Goal: Navigation & Orientation: Find specific page/section

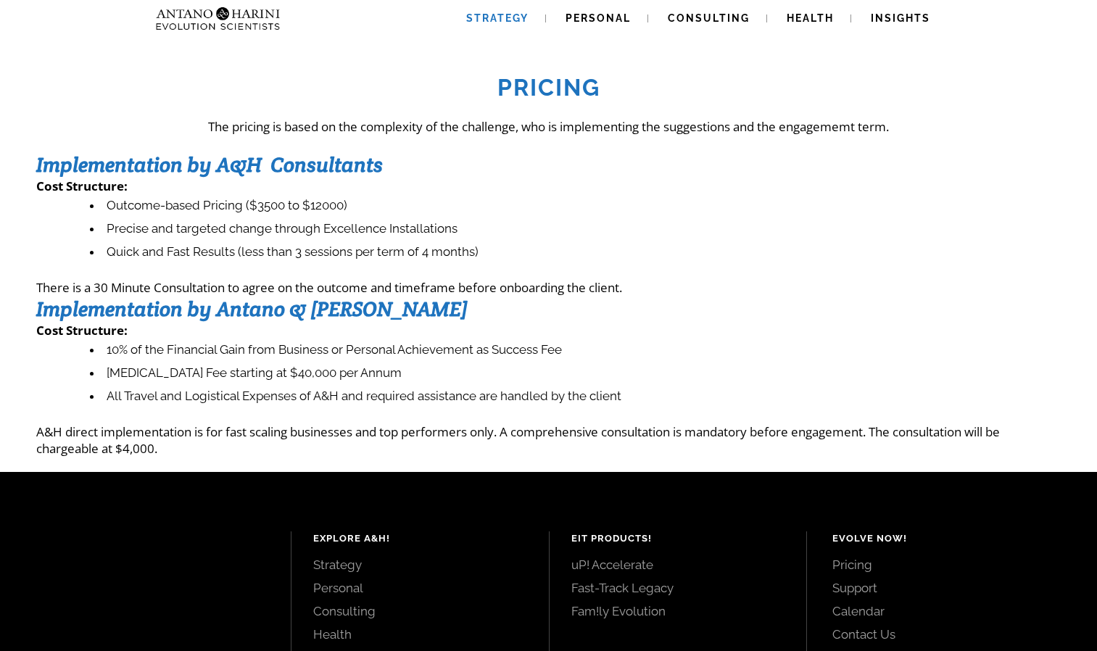
click at [510, 16] on span "Strategy" at bounding box center [497, 18] width 62 height 12
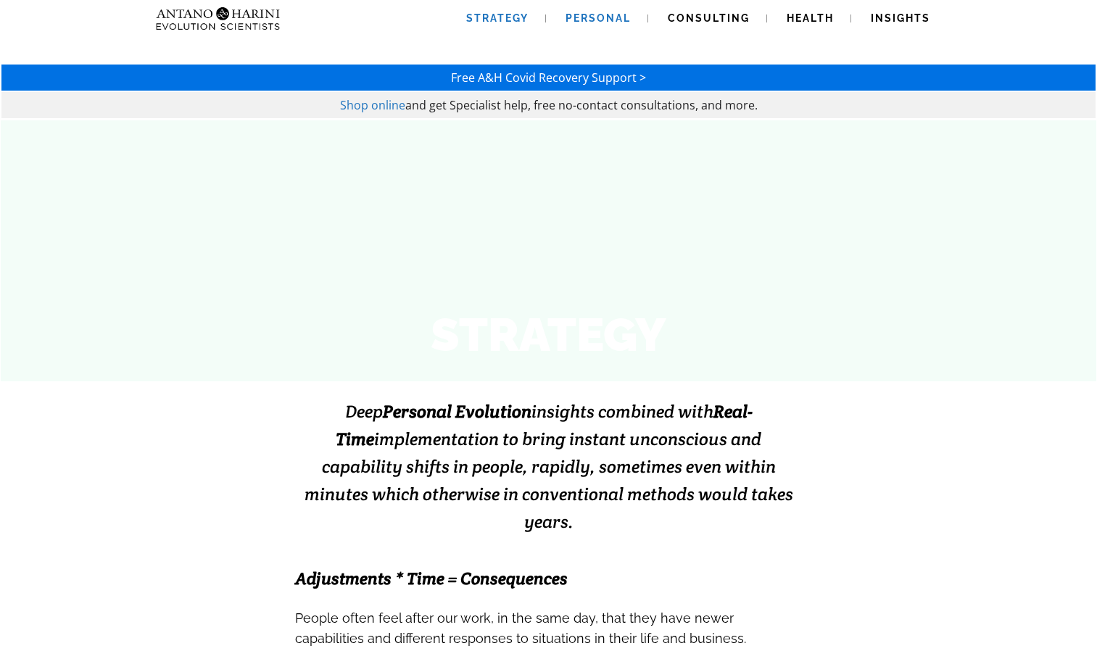
click at [597, 14] on span "Personal" at bounding box center [597, 18] width 65 height 12
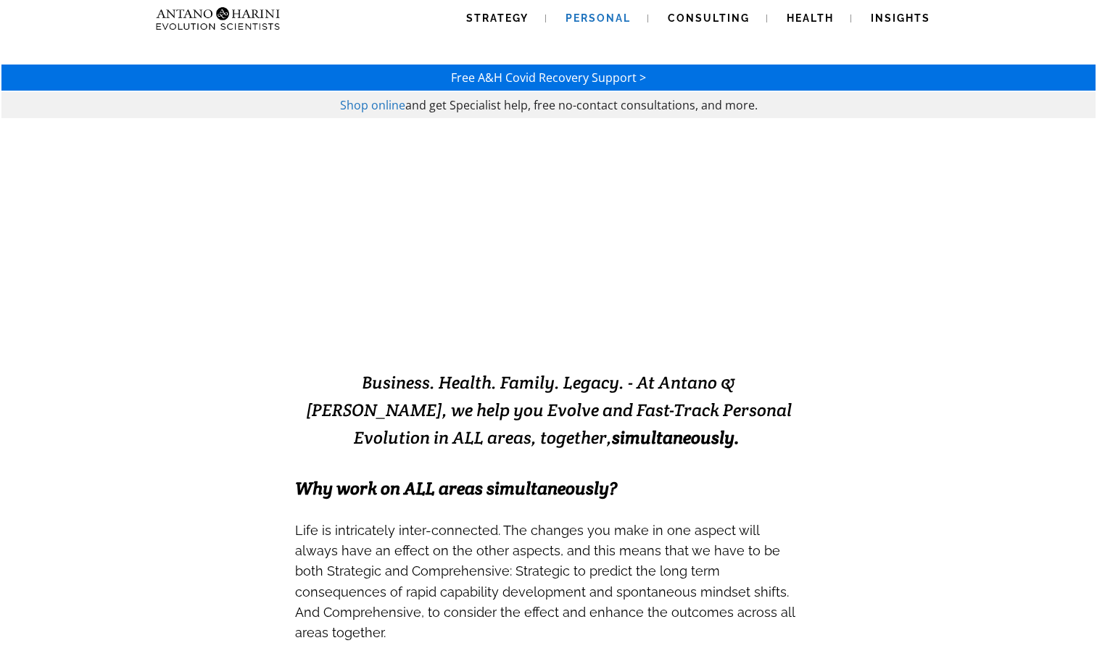
click at [555, 502] on h3 at bounding box center [548, 509] width 507 height 20
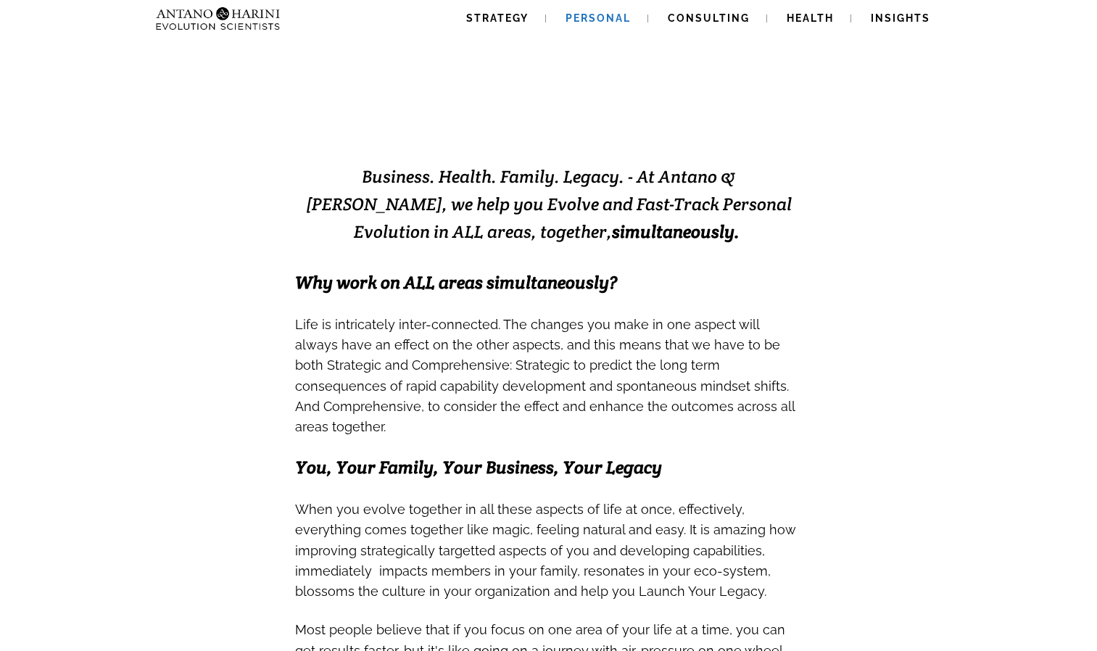
scroll to position [145, 0]
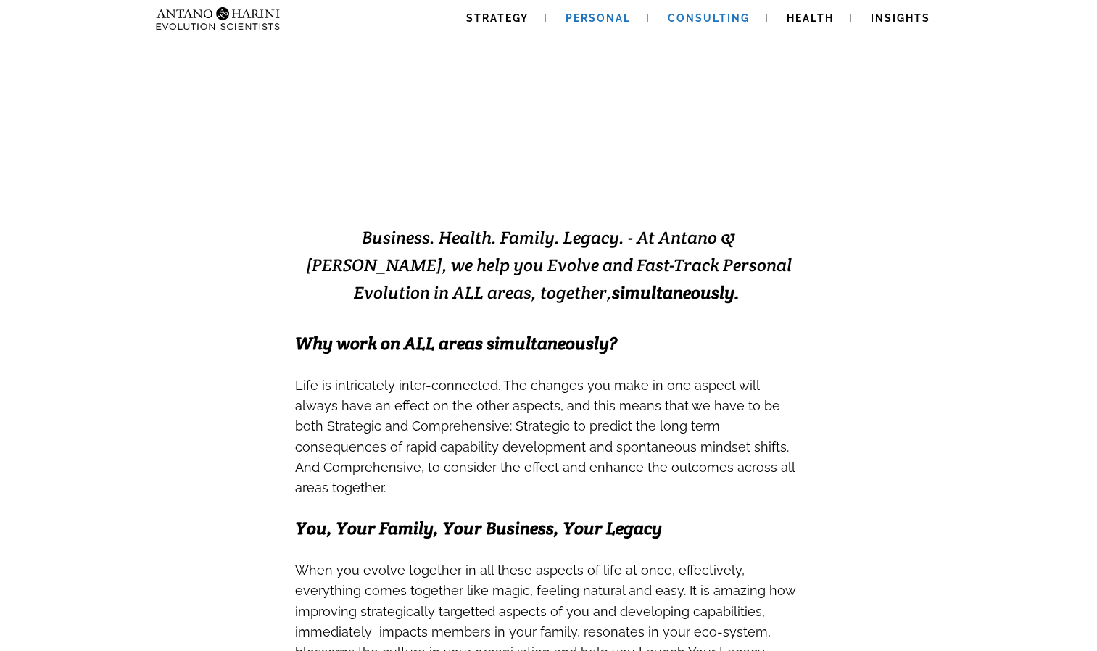
click at [715, 16] on span "Consulting" at bounding box center [709, 18] width 82 height 12
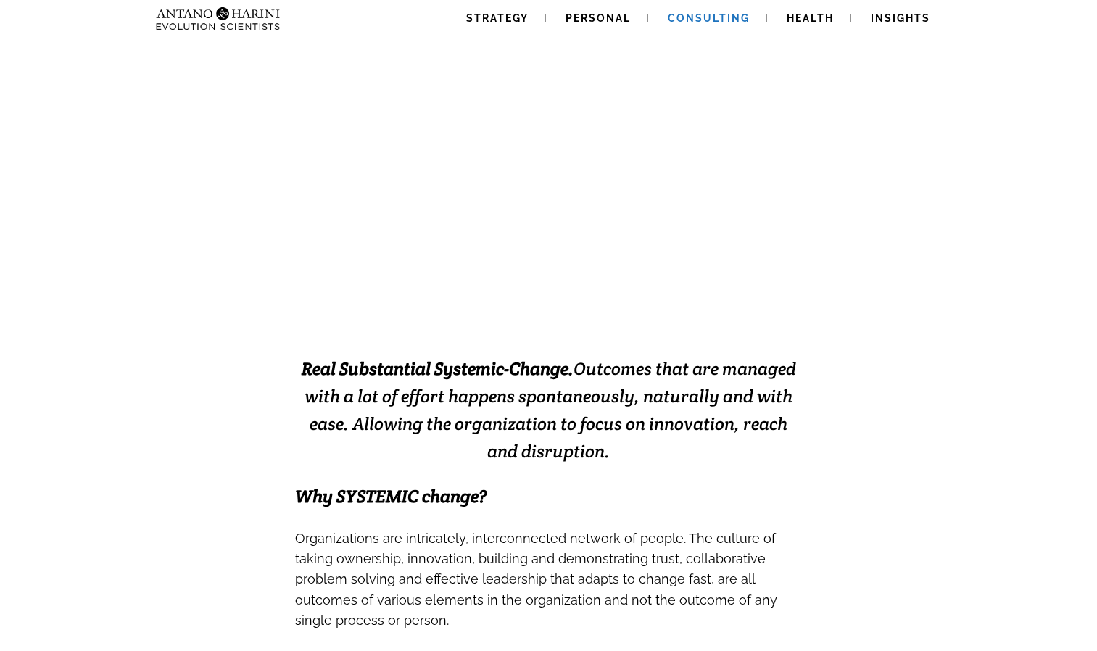
scroll to position [87, 0]
